Goal: Transaction & Acquisition: Purchase product/service

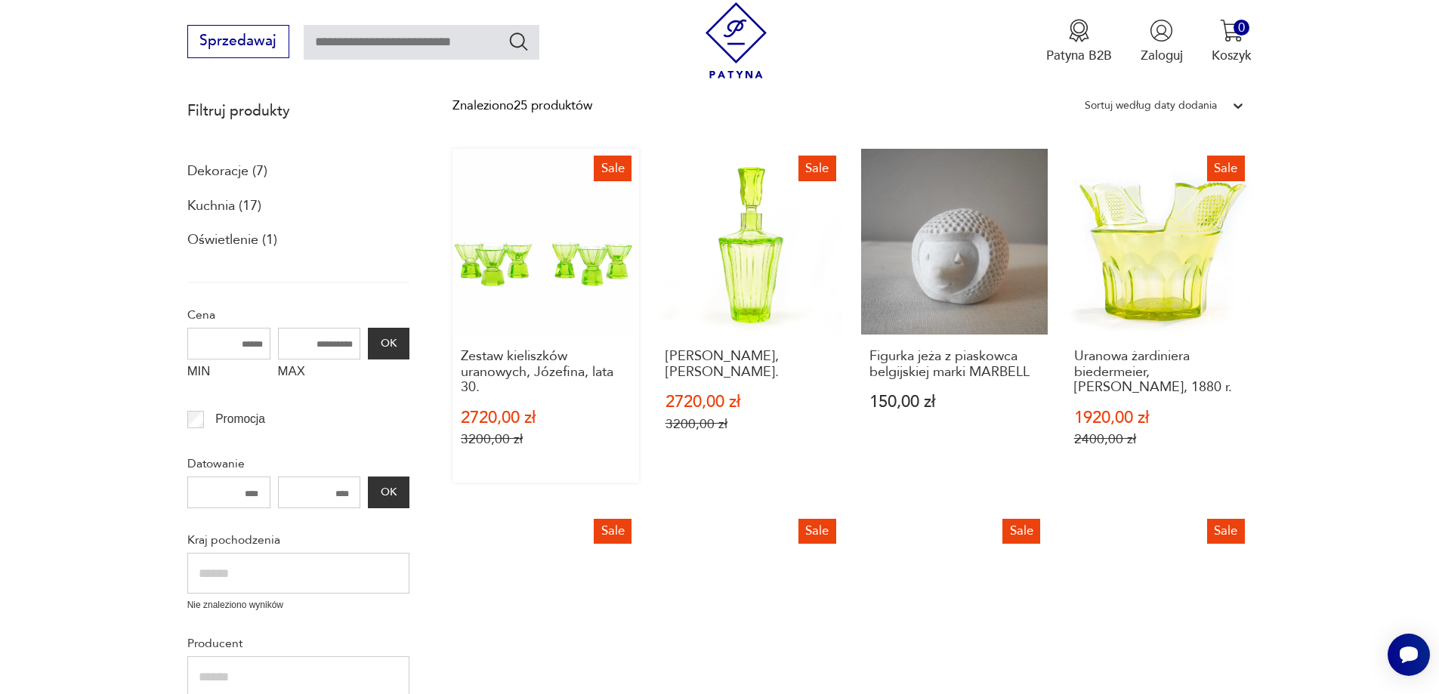
scroll to position [190, 0]
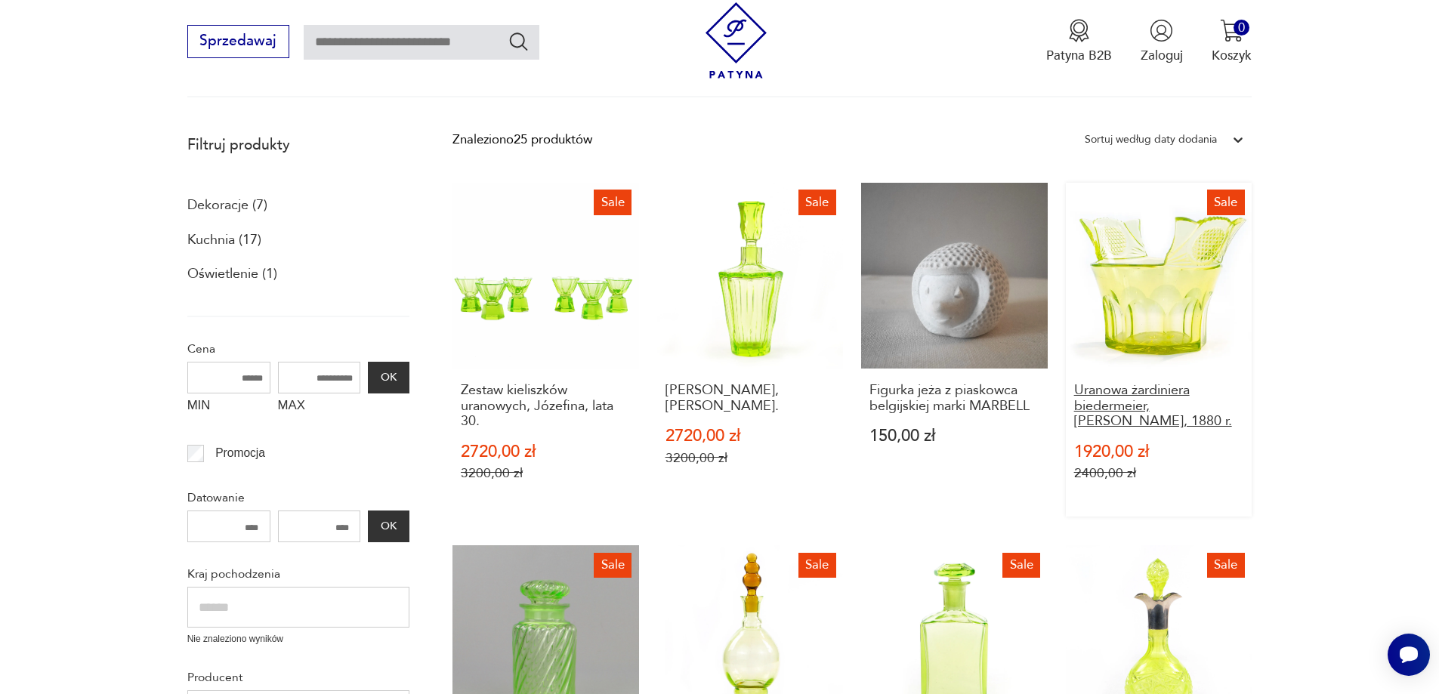
click at [1158, 412] on h3 "Uranowa żardiniera biedermeier, [PERSON_NAME], 1880 r." at bounding box center [1159, 406] width 170 height 46
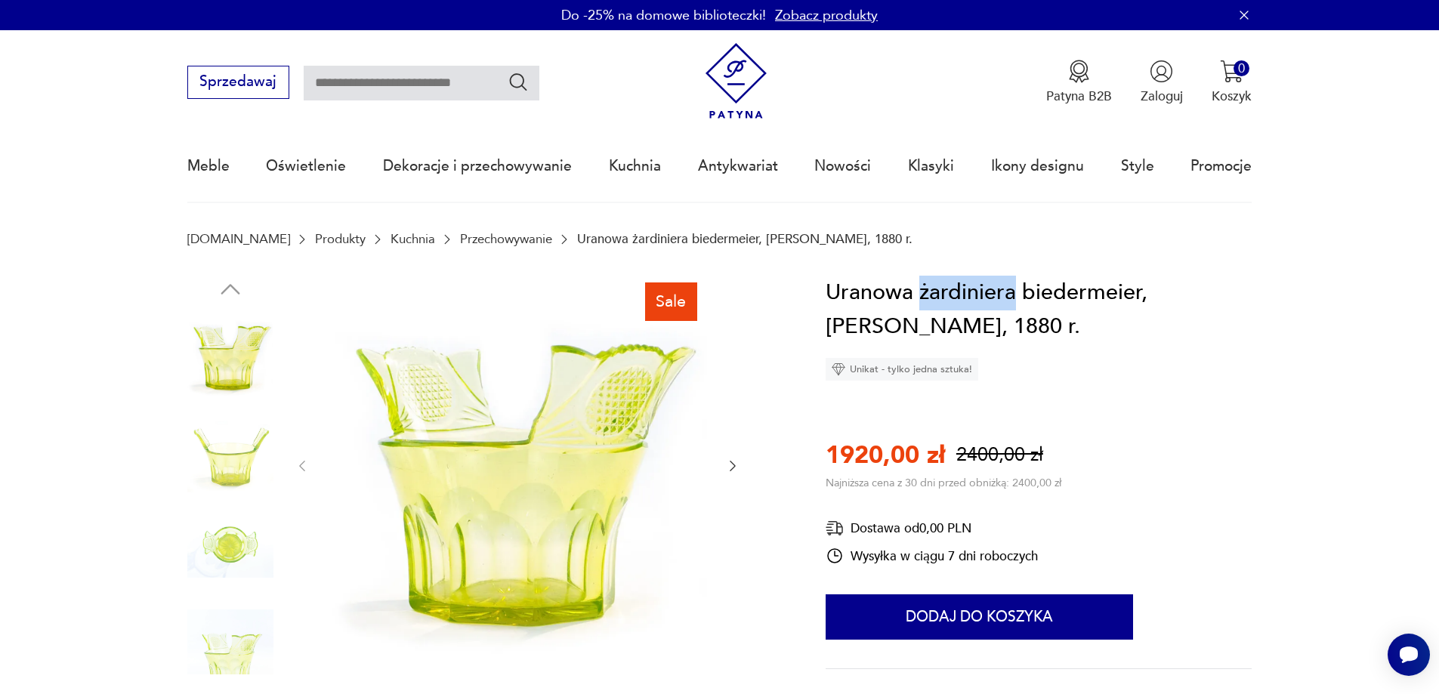
drag, startPoint x: 1012, startPoint y: 291, endPoint x: 923, endPoint y: 293, distance: 89.1
click at [923, 293] on h1 "Uranowa żardiniera biedermeier, [PERSON_NAME], 1880 r." at bounding box center [1038, 310] width 426 height 69
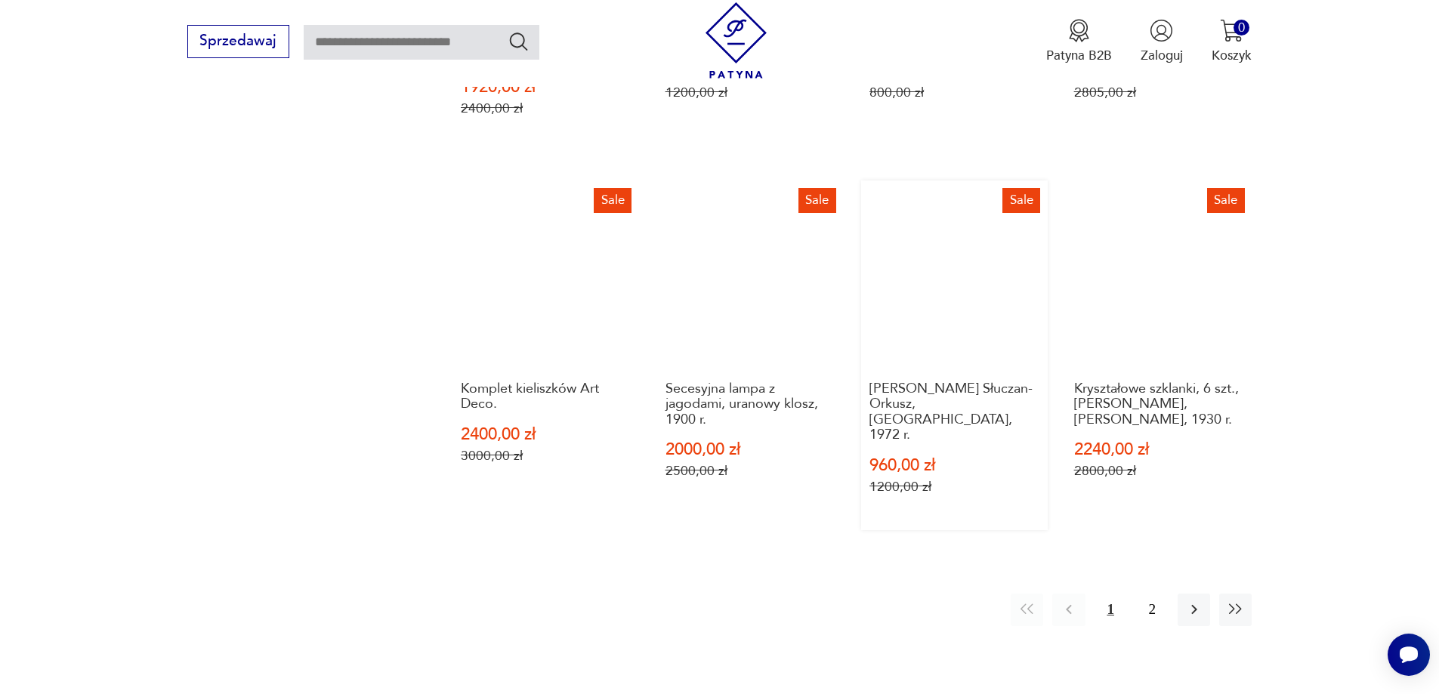
scroll to position [1322, 0]
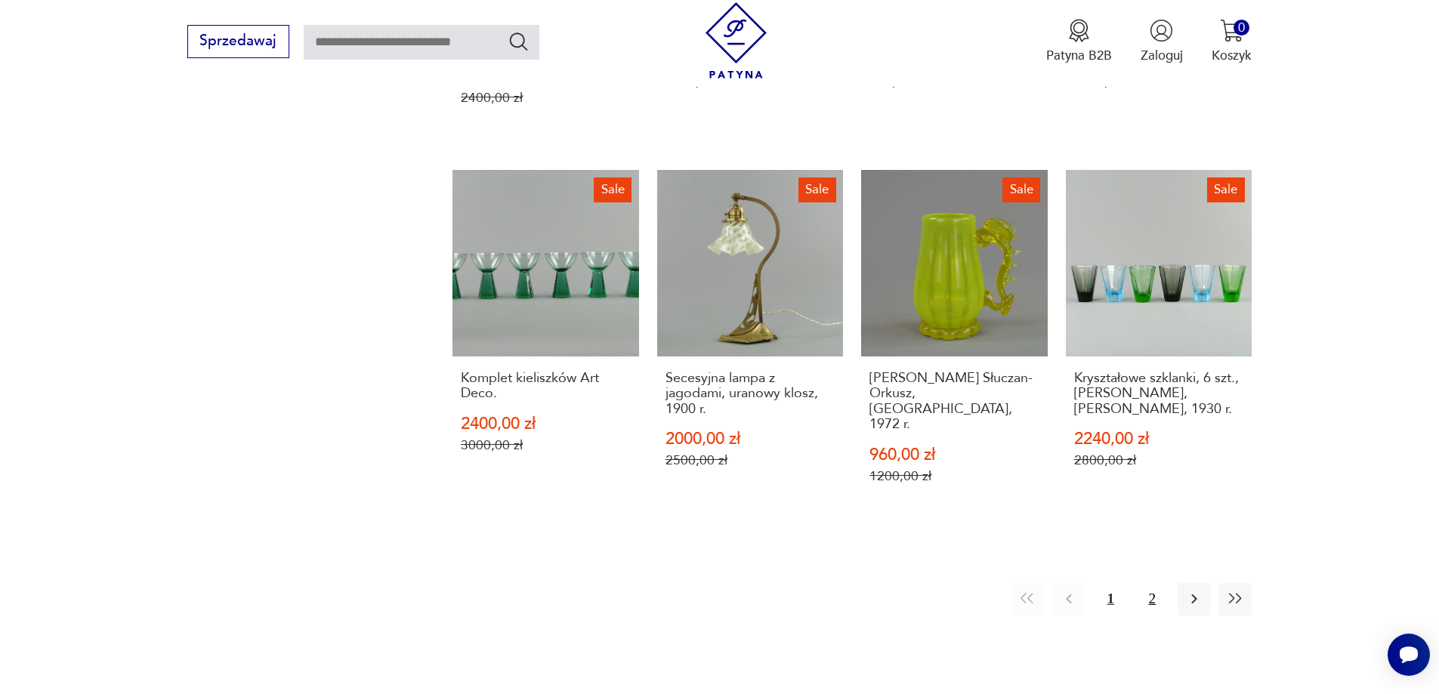
click at [1146, 583] on button "2" at bounding box center [1152, 599] width 32 height 32
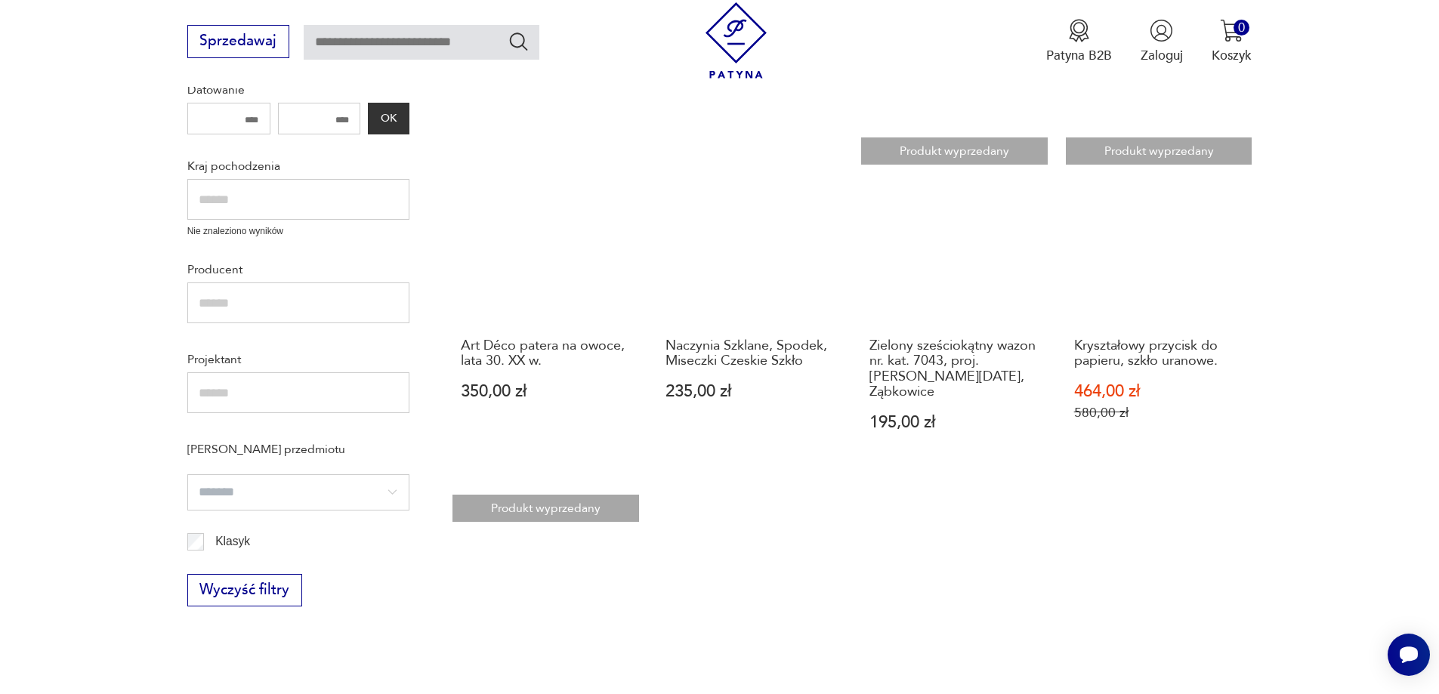
scroll to position [694, 0]
